Goal: Navigation & Orientation: Find specific page/section

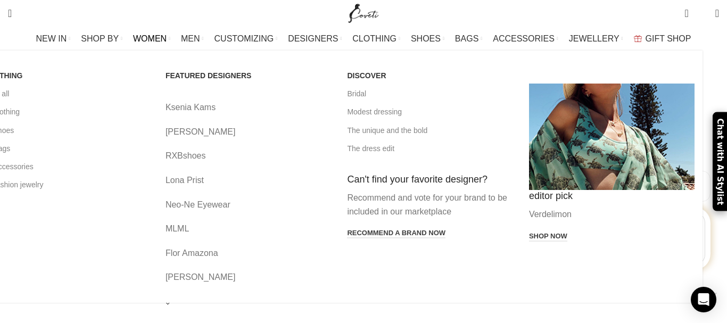
click at [164, 38] on span "WOMEN" at bounding box center [150, 39] width 34 height 10
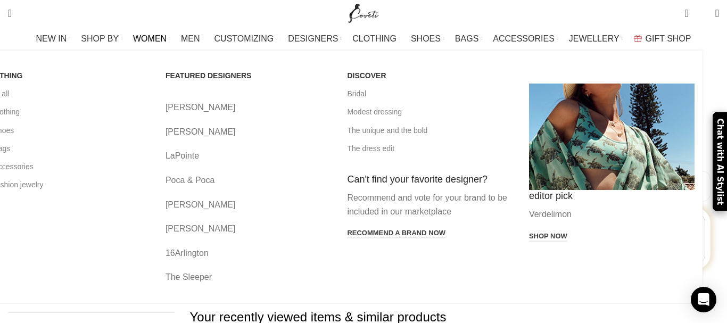
click at [229, 107] on link "[PERSON_NAME]" at bounding box center [248, 108] width 166 height 14
